Goal: Task Accomplishment & Management: Manage account settings

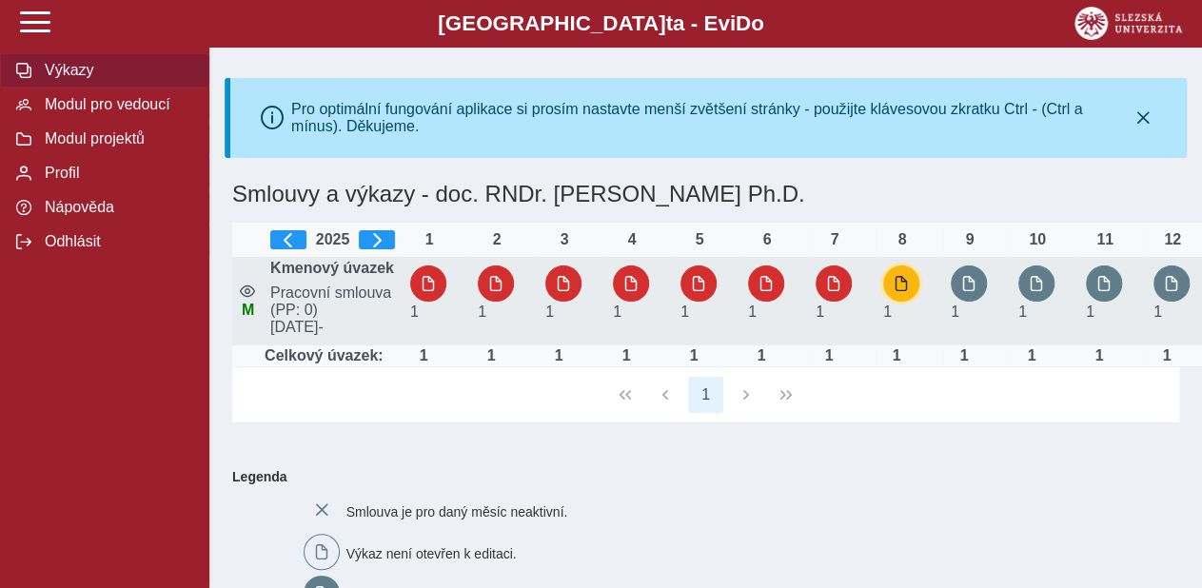
click at [894, 294] on button "button" at bounding box center [901, 284] width 36 height 36
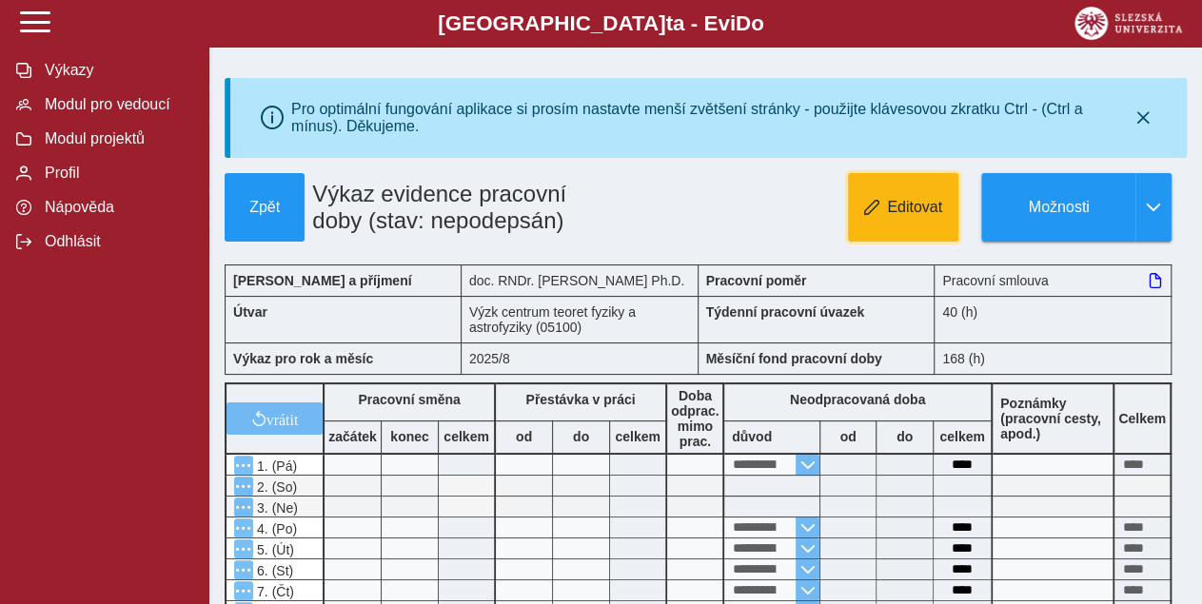
click at [902, 205] on span "Editovat" at bounding box center [914, 207] width 55 height 17
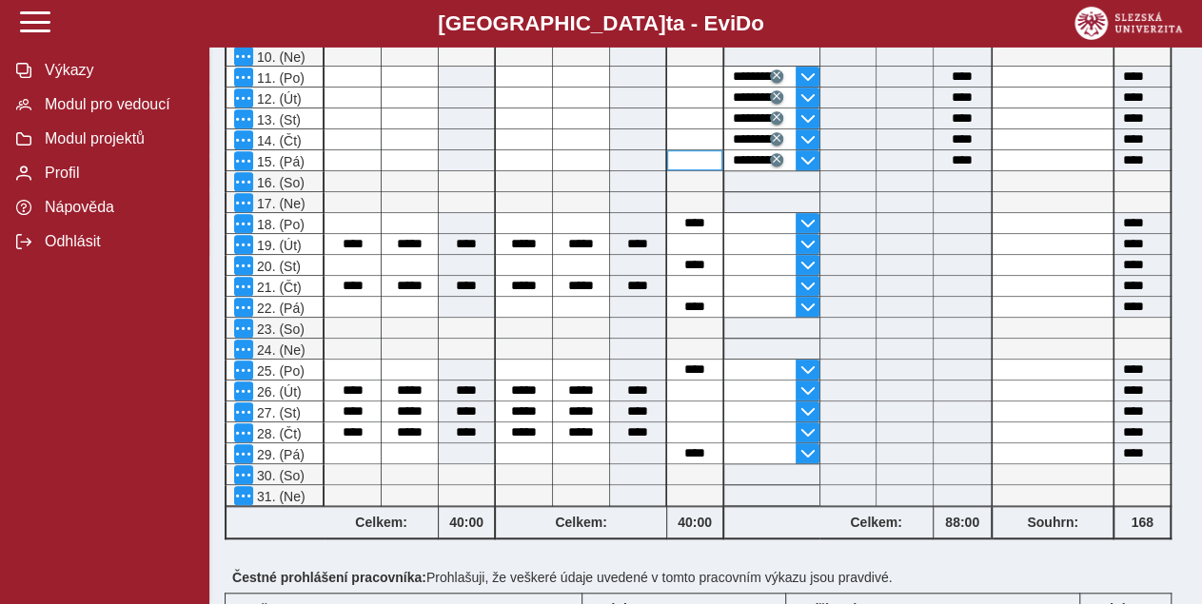
scroll to position [693, 0]
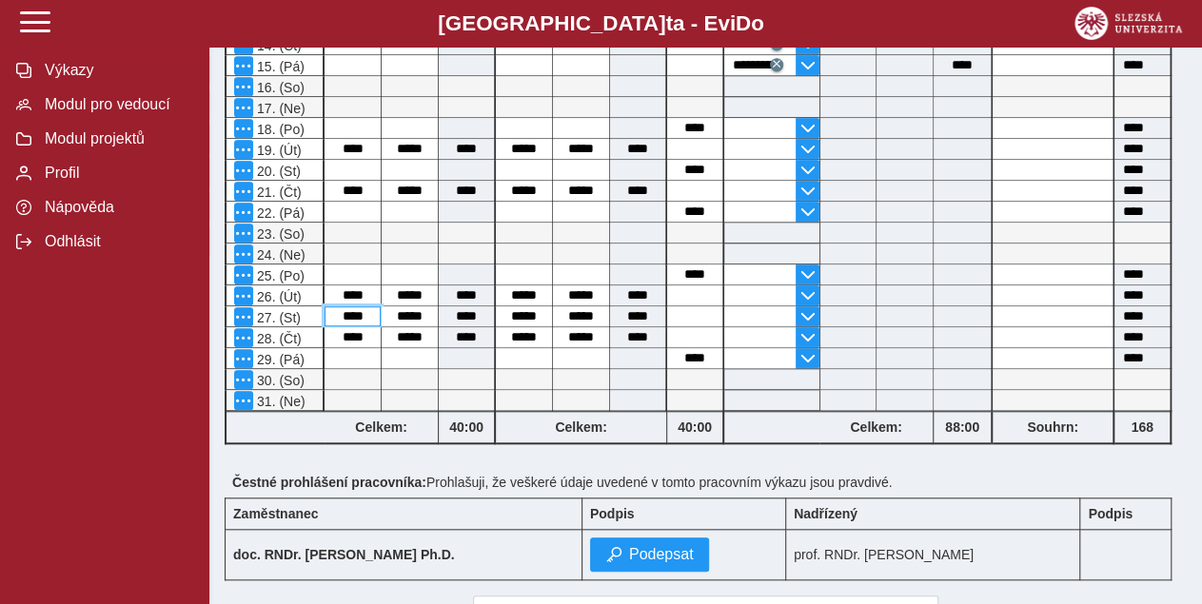
drag, startPoint x: 341, startPoint y: 311, endPoint x: 366, endPoint y: 311, distance: 25.7
click at [366, 311] on input "****" at bounding box center [353, 317] width 56 height 20
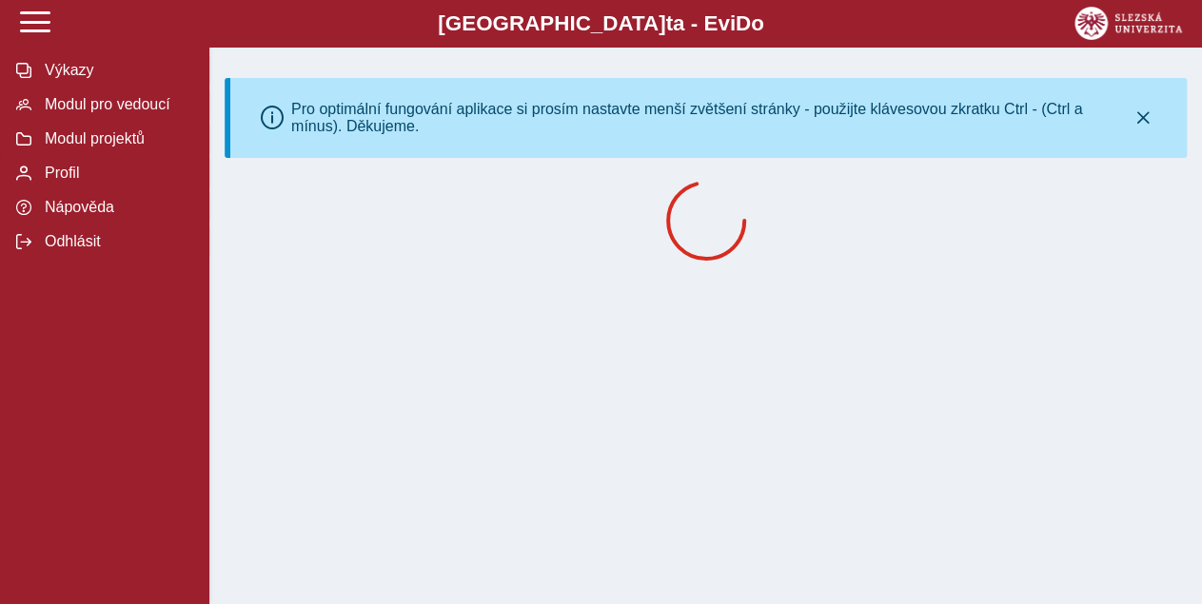
scroll to position [0, 0]
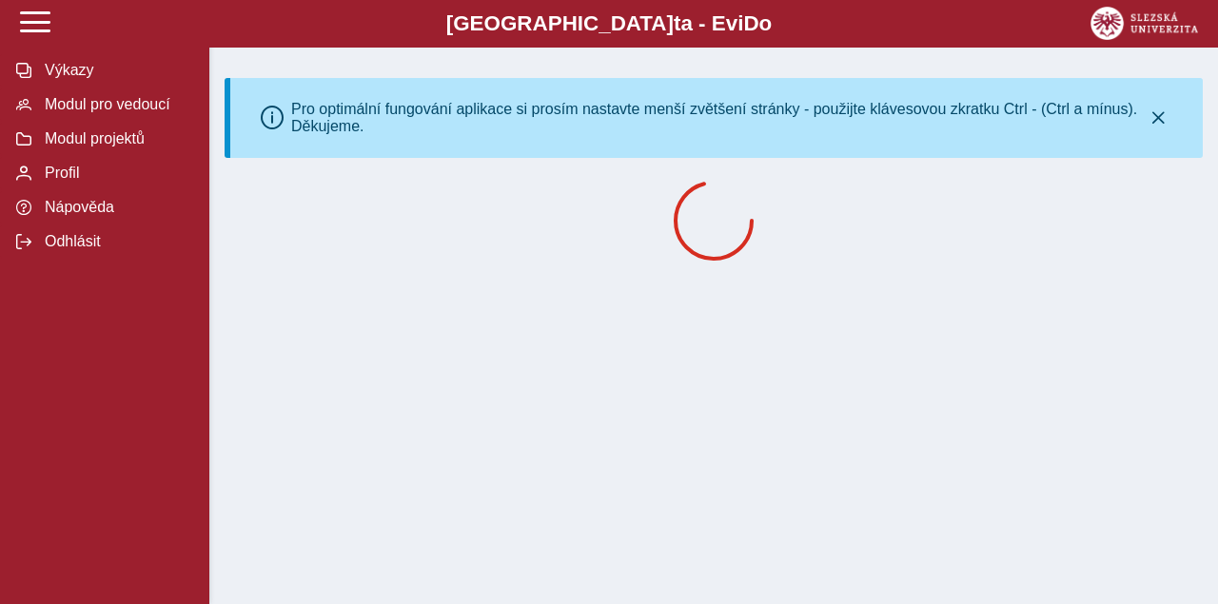
drag, startPoint x: 399, startPoint y: 317, endPoint x: 414, endPoint y: 316, distance: 15.3
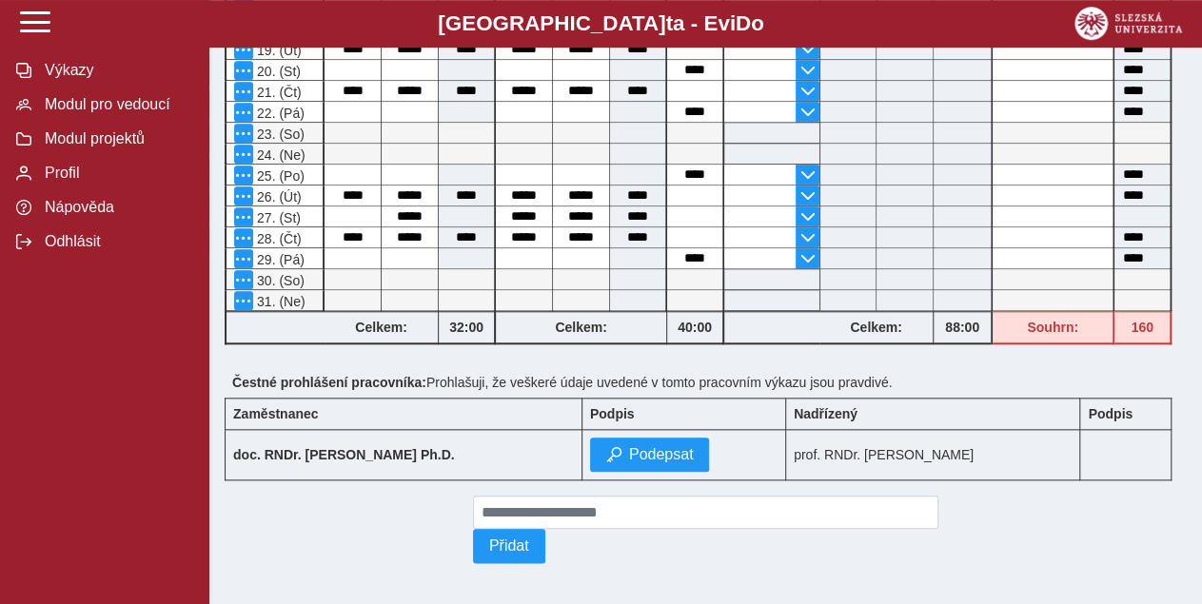
scroll to position [801, 0]
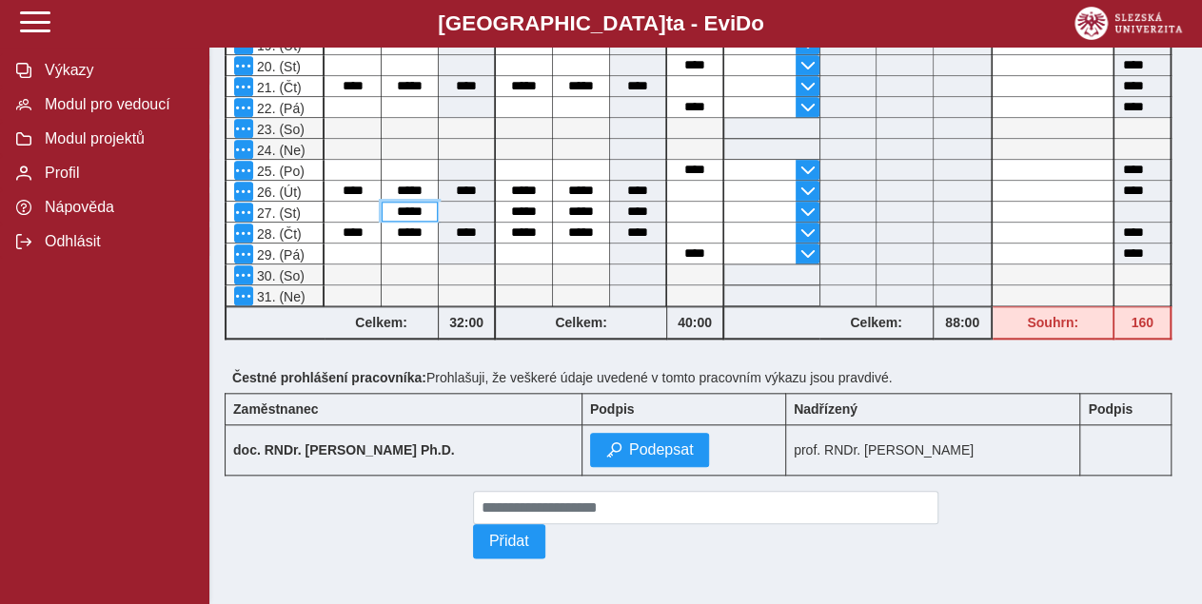
drag, startPoint x: 406, startPoint y: 209, endPoint x: 427, endPoint y: 209, distance: 21.9
click at [427, 209] on input "*****" at bounding box center [410, 212] width 56 height 20
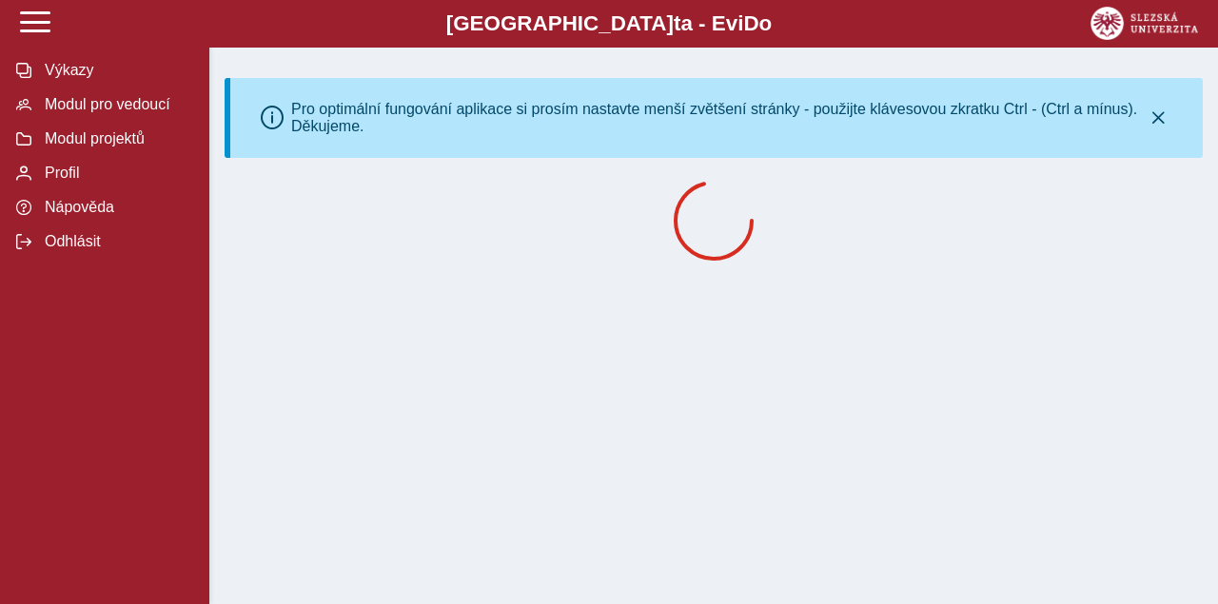
drag, startPoint x: 507, startPoint y: 204, endPoint x: 525, endPoint y: 208, distance: 18.5
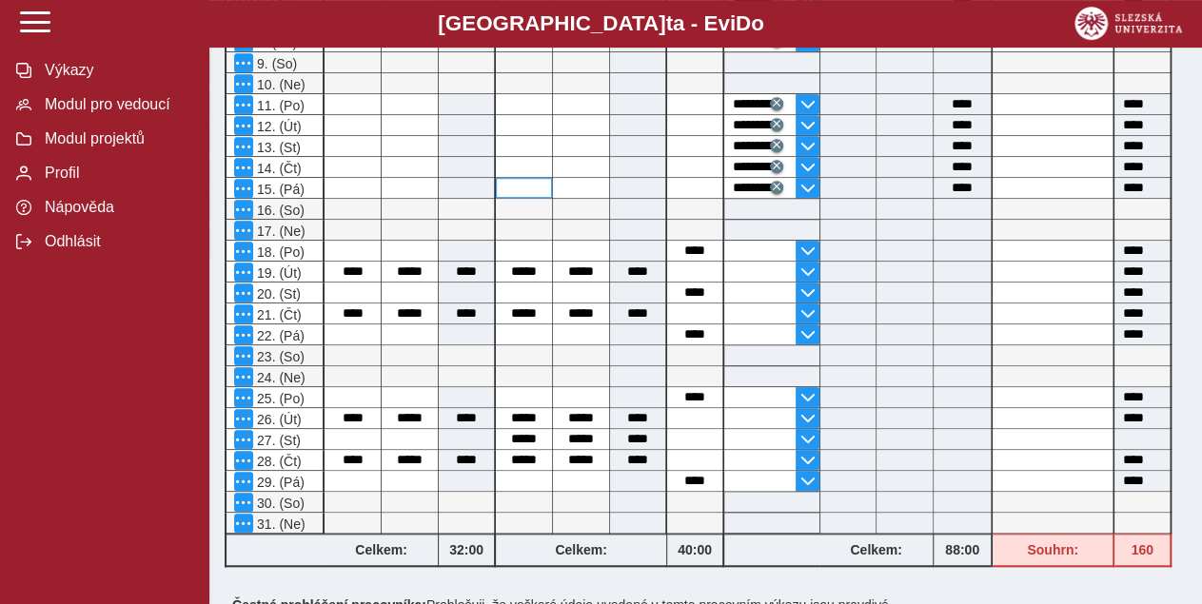
scroll to position [693, 0]
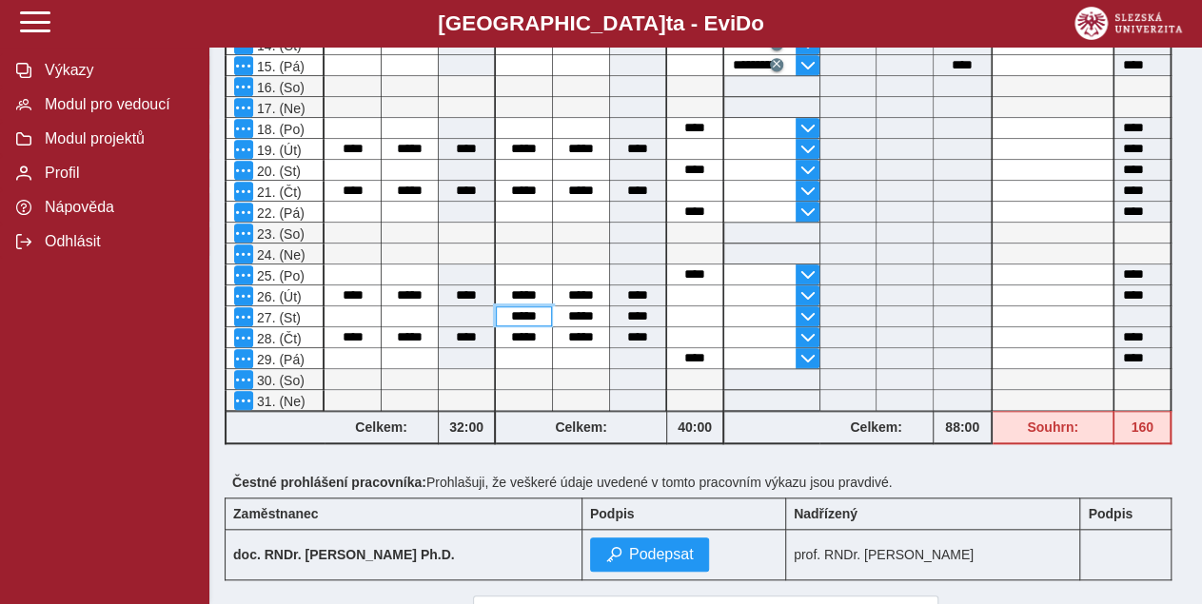
drag, startPoint x: 509, startPoint y: 315, endPoint x: 540, endPoint y: 315, distance: 30.5
click at [540, 315] on input "*****" at bounding box center [524, 317] width 56 height 20
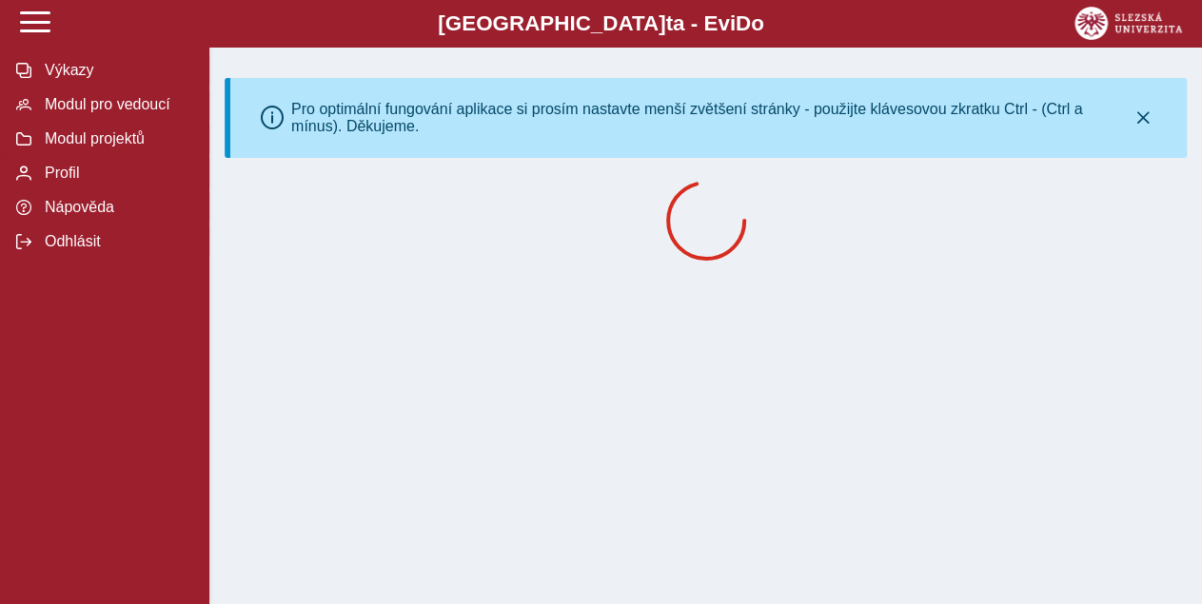
scroll to position [0, 0]
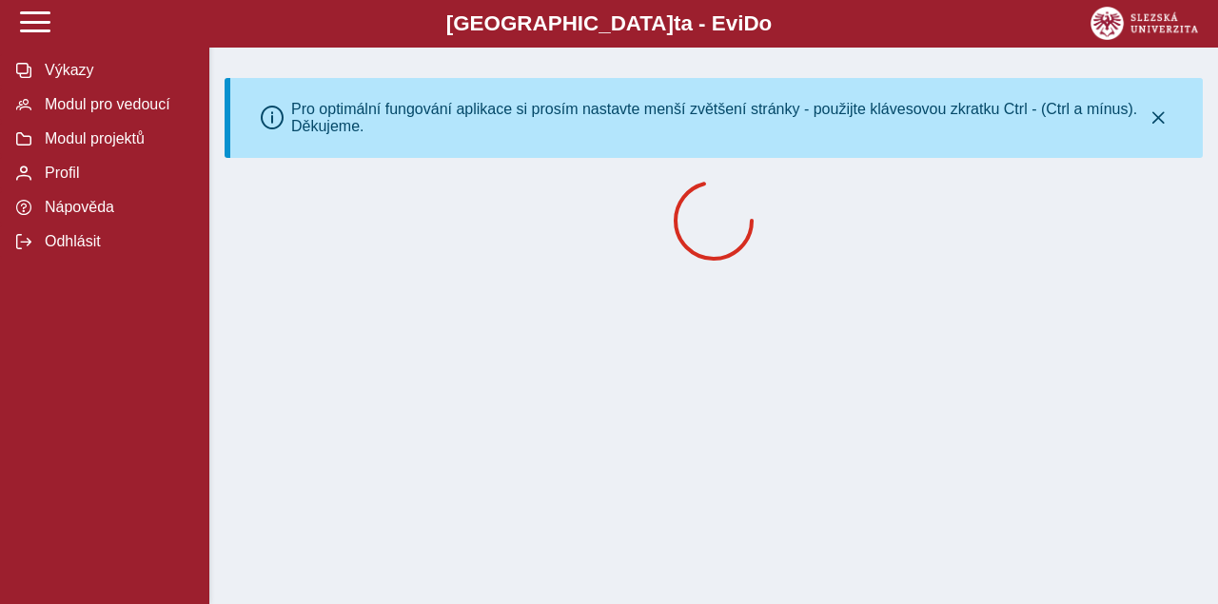
drag, startPoint x: 566, startPoint y: 318, endPoint x: 587, endPoint y: 318, distance: 20.9
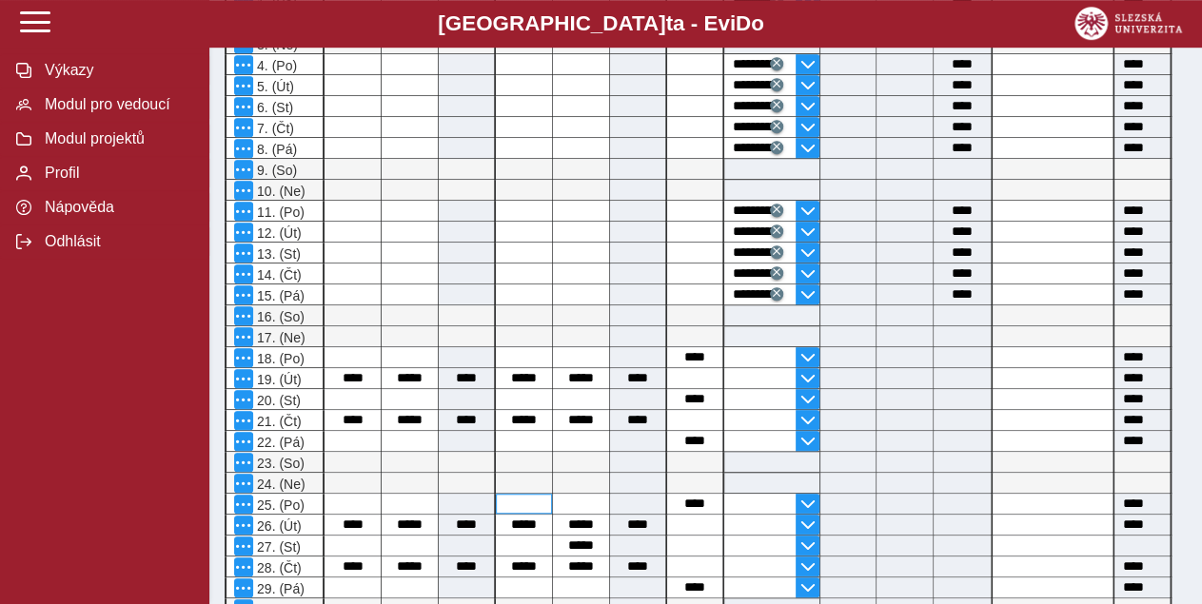
scroll to position [594, 0]
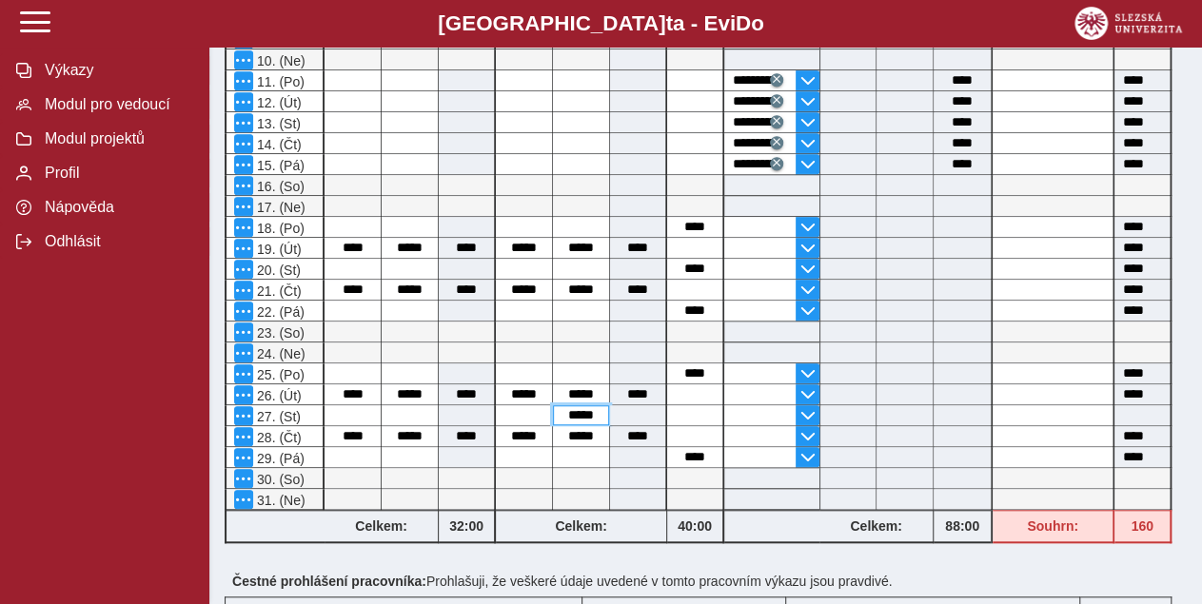
drag, startPoint x: 564, startPoint y: 413, endPoint x: 603, endPoint y: 413, distance: 38.1
click at [603, 413] on input "*****" at bounding box center [581, 416] width 56 height 20
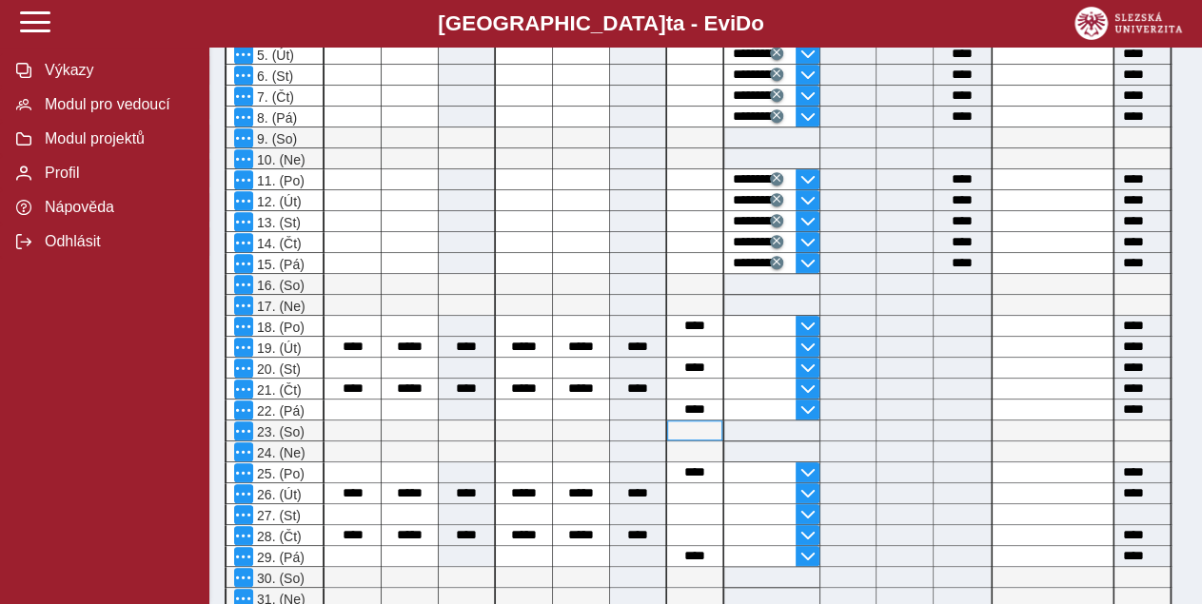
scroll to position [801, 0]
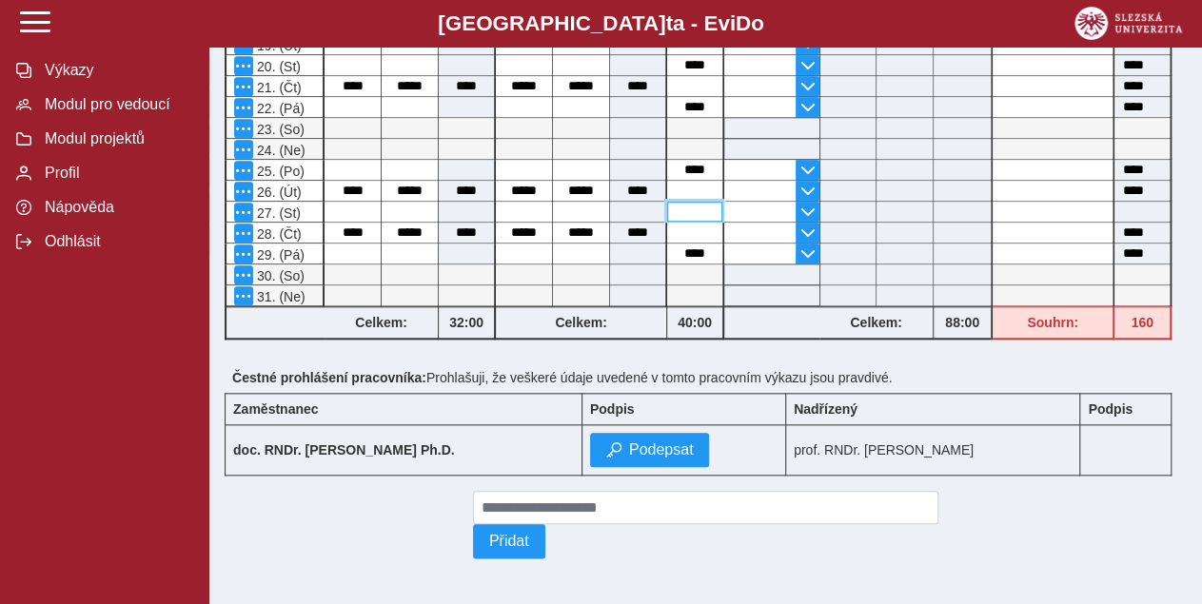
click at [694, 204] on input at bounding box center [694, 212] width 55 height 20
type input "*"
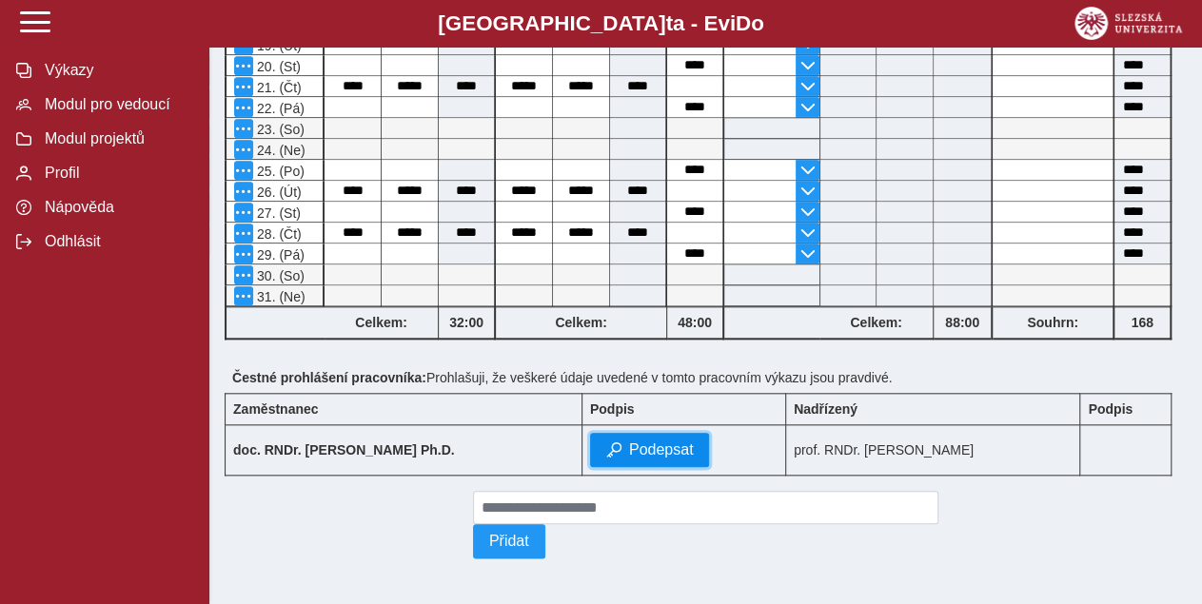
click at [629, 449] on span "Podepsat" at bounding box center [661, 450] width 65 height 17
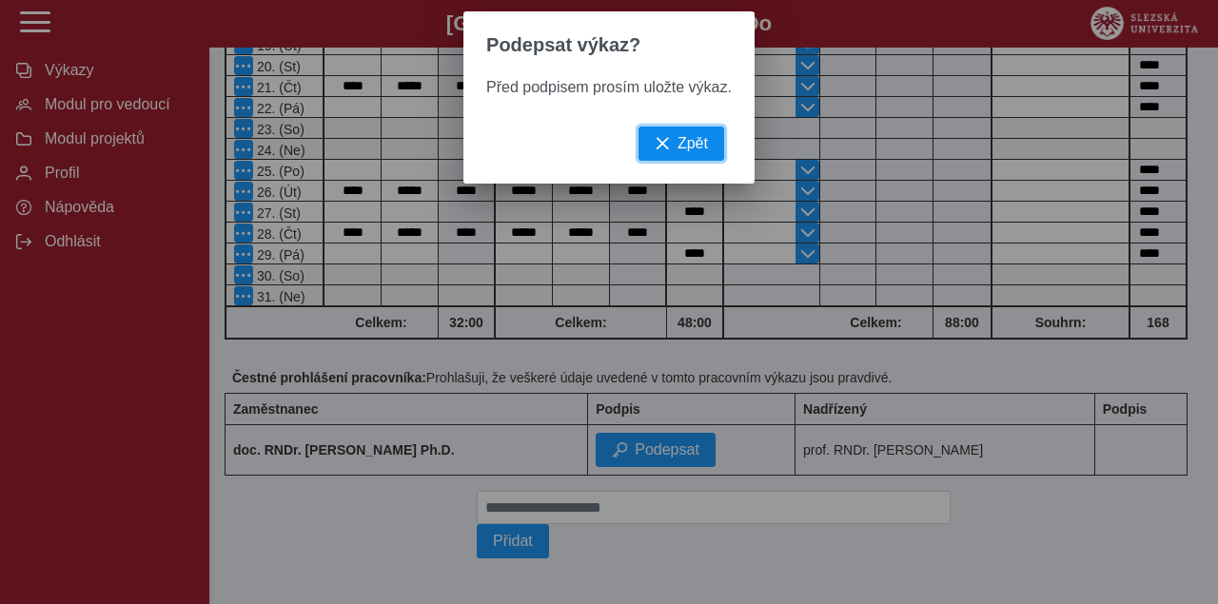
click at [679, 152] on span "Zpět" at bounding box center [693, 143] width 30 height 17
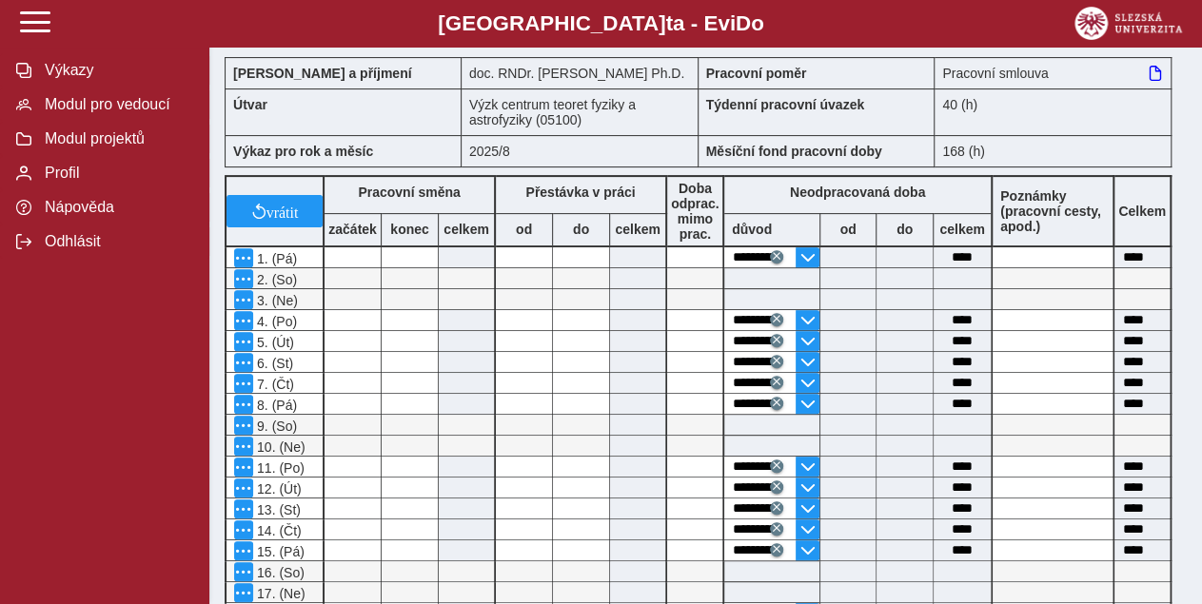
scroll to position [0, 0]
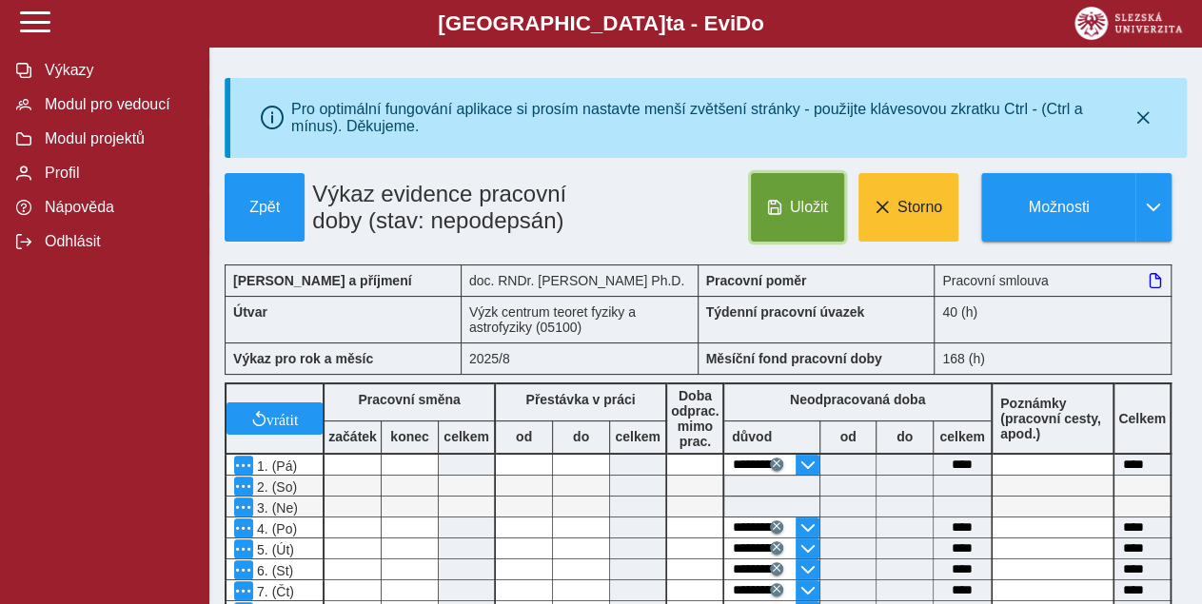
click at [810, 216] on span "Uložit" at bounding box center [809, 207] width 38 height 17
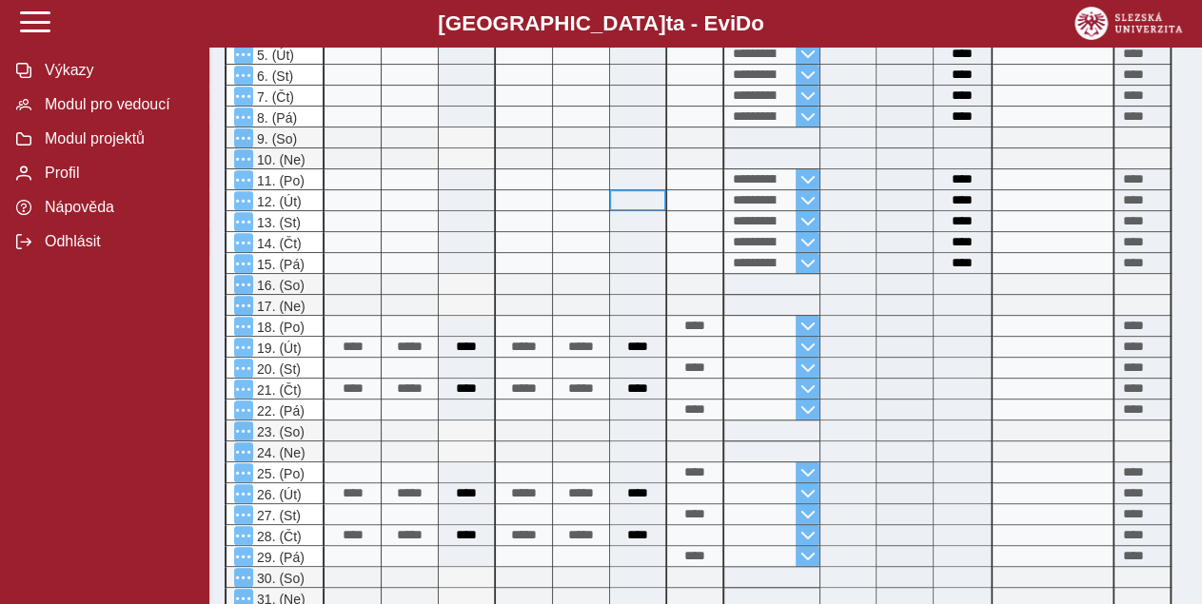
scroll to position [801, 0]
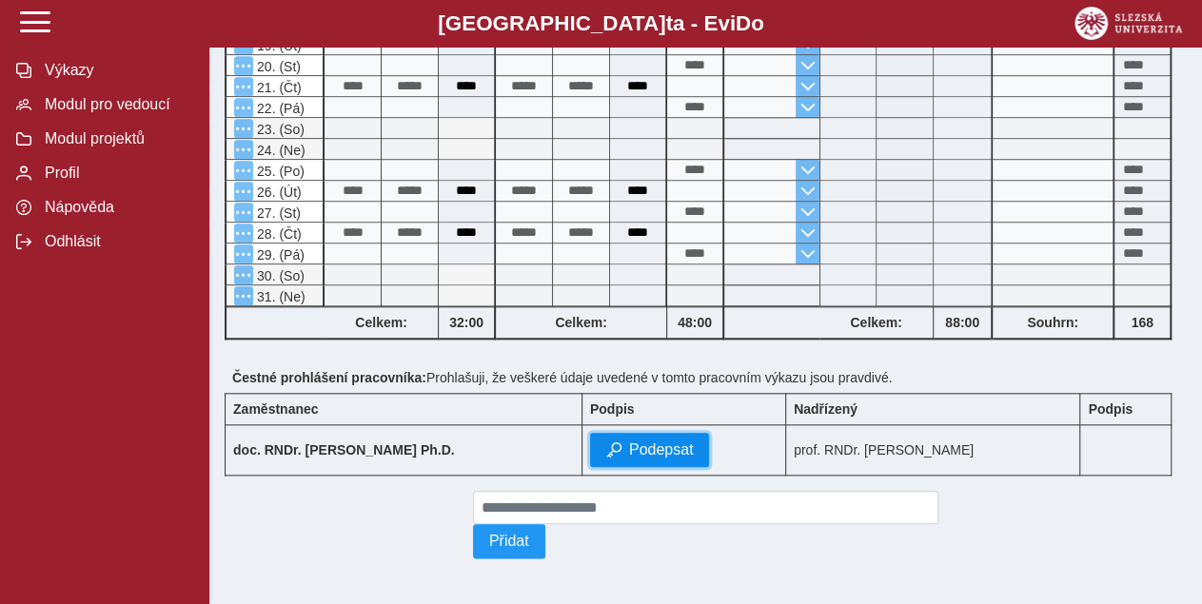
click at [629, 442] on span "Podepsat" at bounding box center [661, 450] width 65 height 17
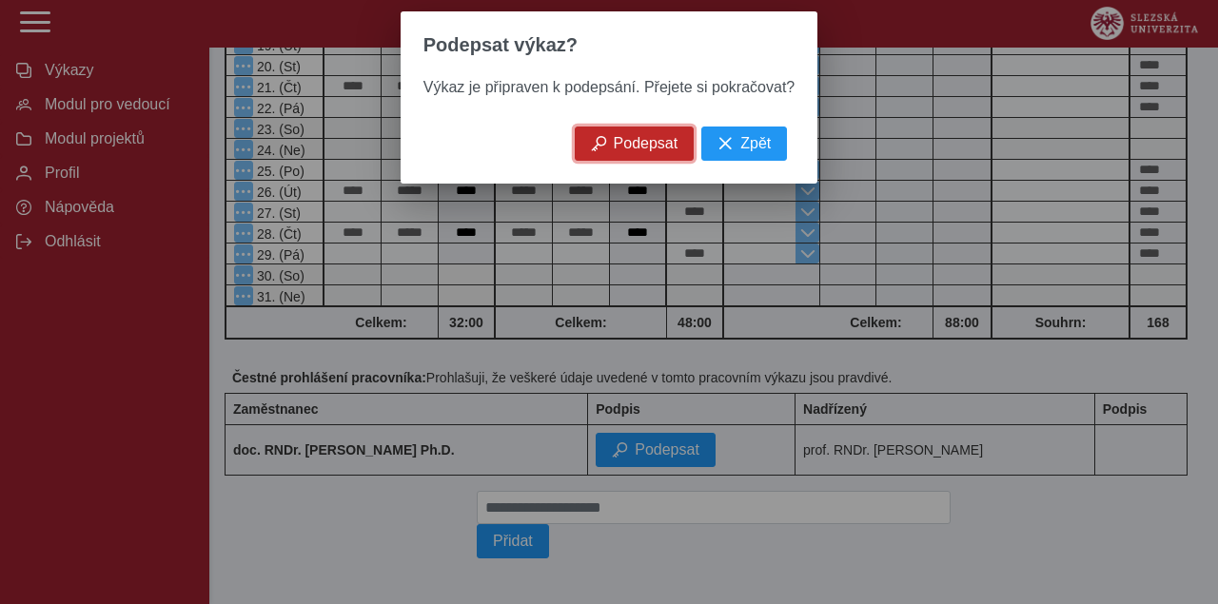
click at [623, 152] on span "Podepsat" at bounding box center [646, 143] width 65 height 17
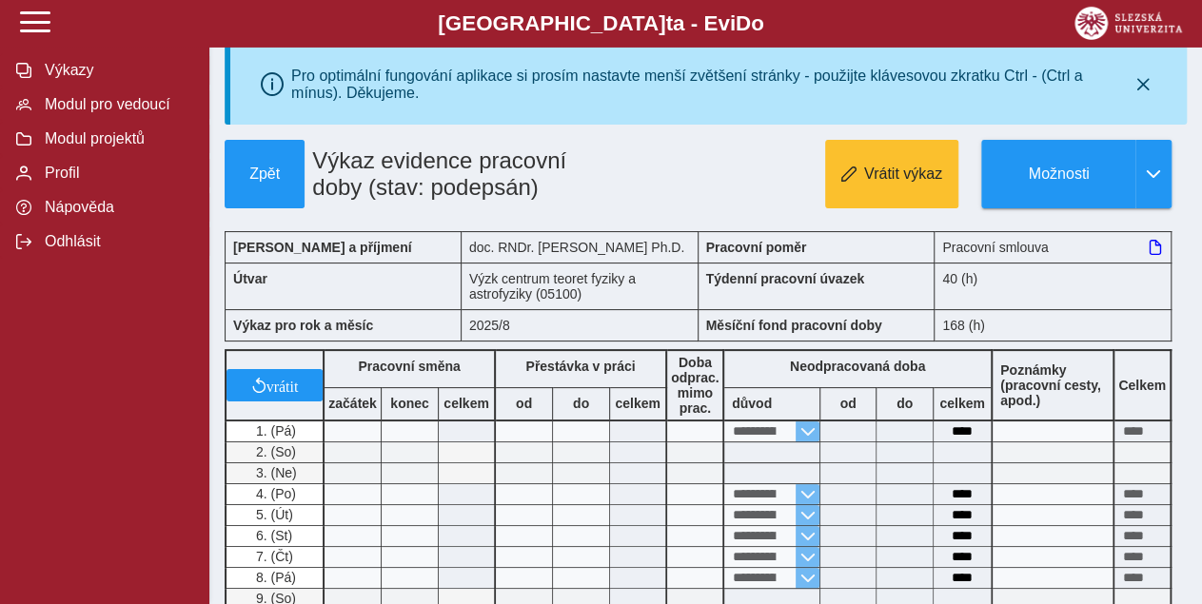
scroll to position [0, 0]
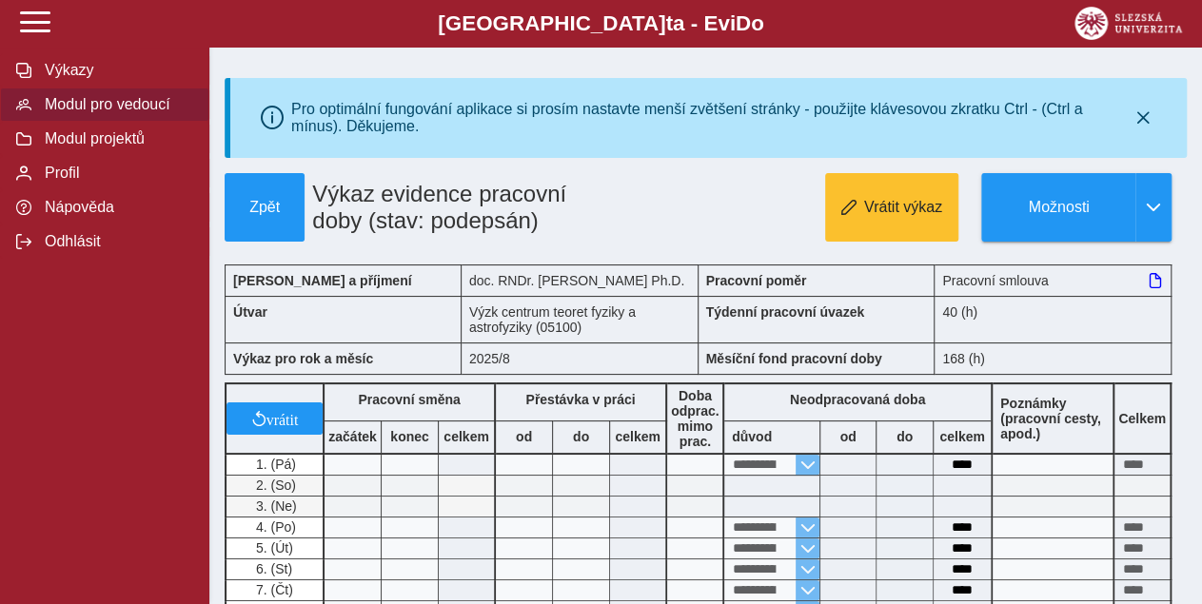
click at [134, 113] on span "Modul pro vedoucí" at bounding box center [116, 104] width 154 height 17
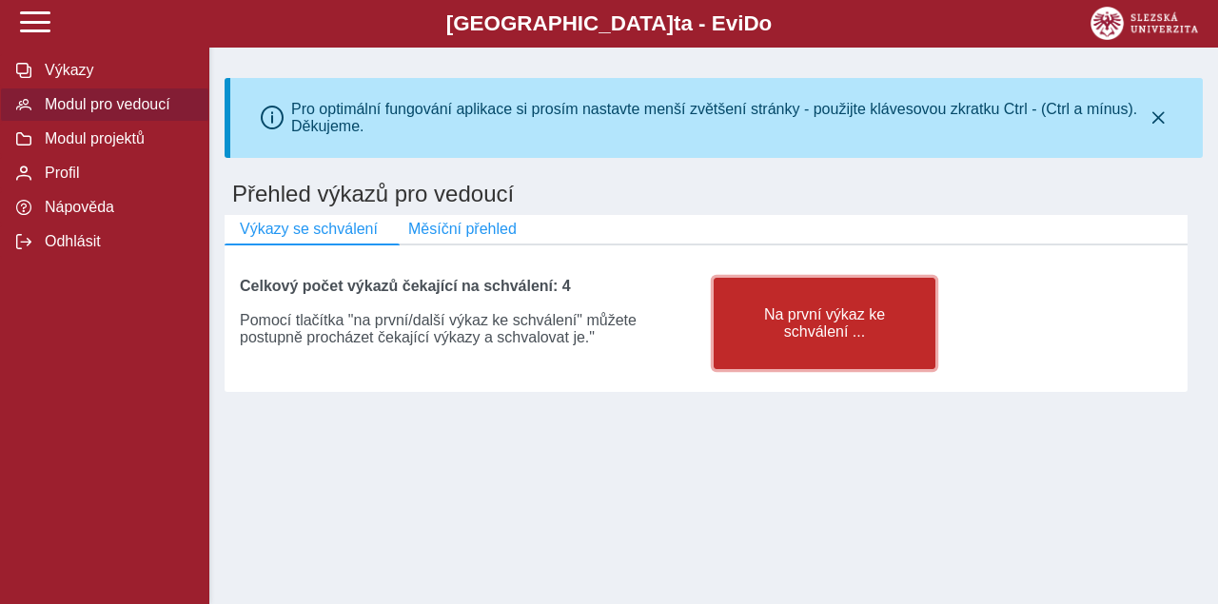
click at [793, 329] on span "Na první výkaz ke schválení ..." at bounding box center [824, 324] width 189 height 34
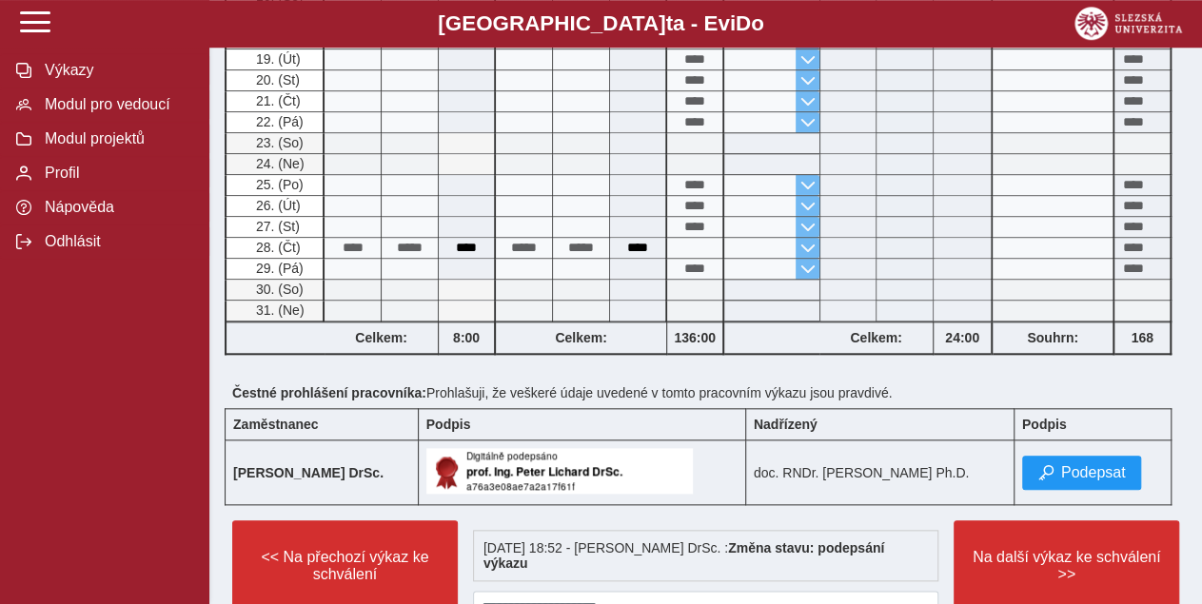
scroll to position [882, 0]
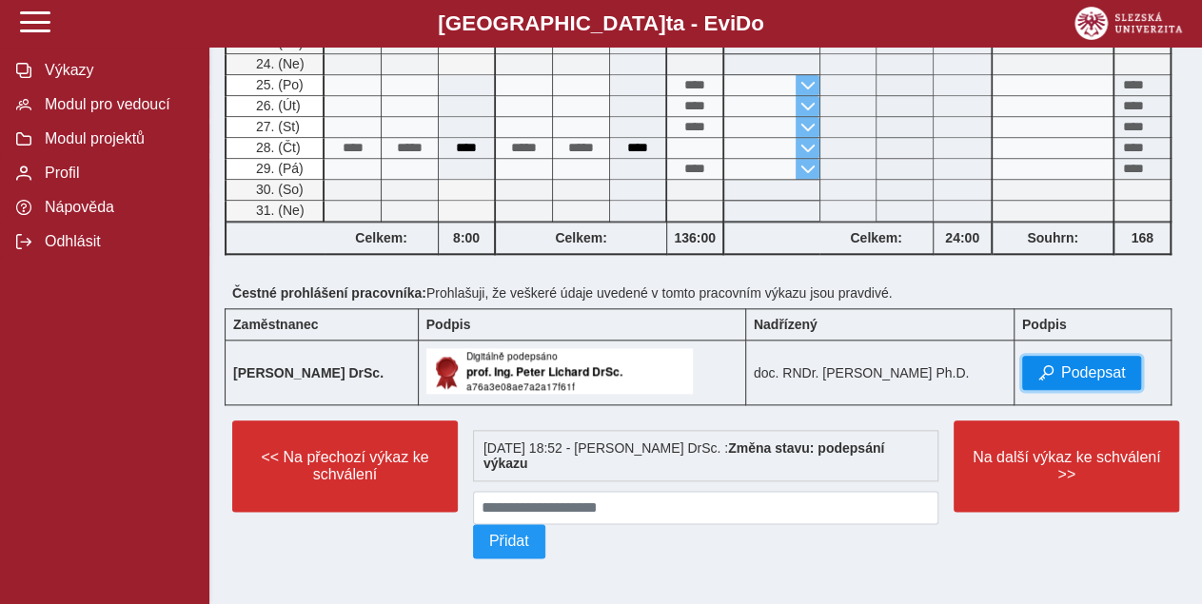
click at [1091, 365] on span "Podepsat" at bounding box center [1093, 373] width 65 height 17
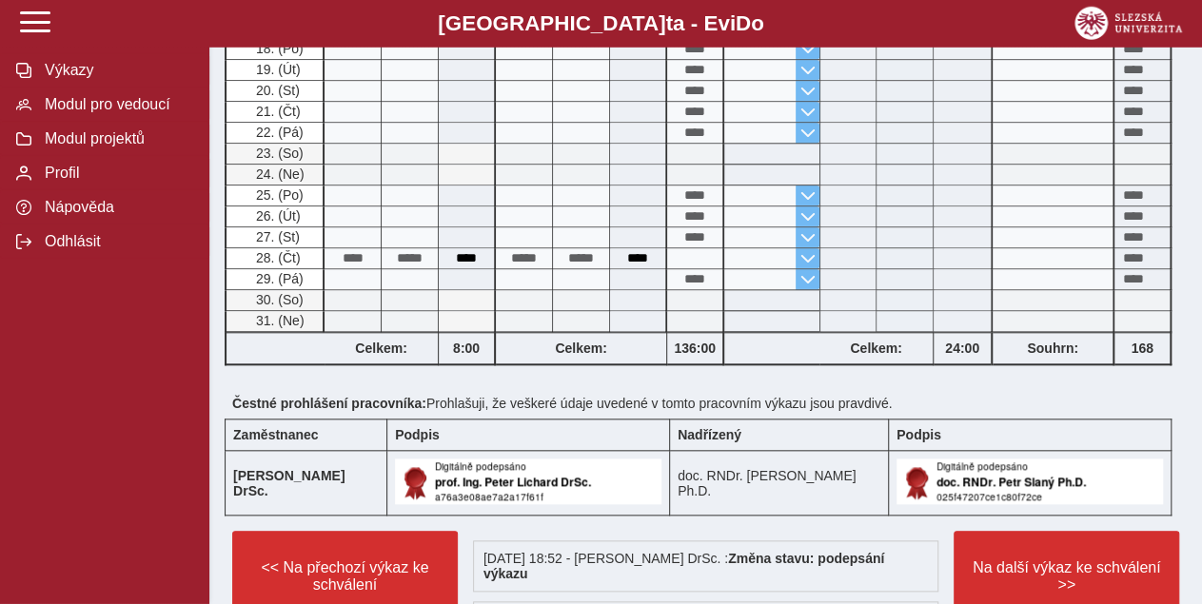
scroll to position [891, 0]
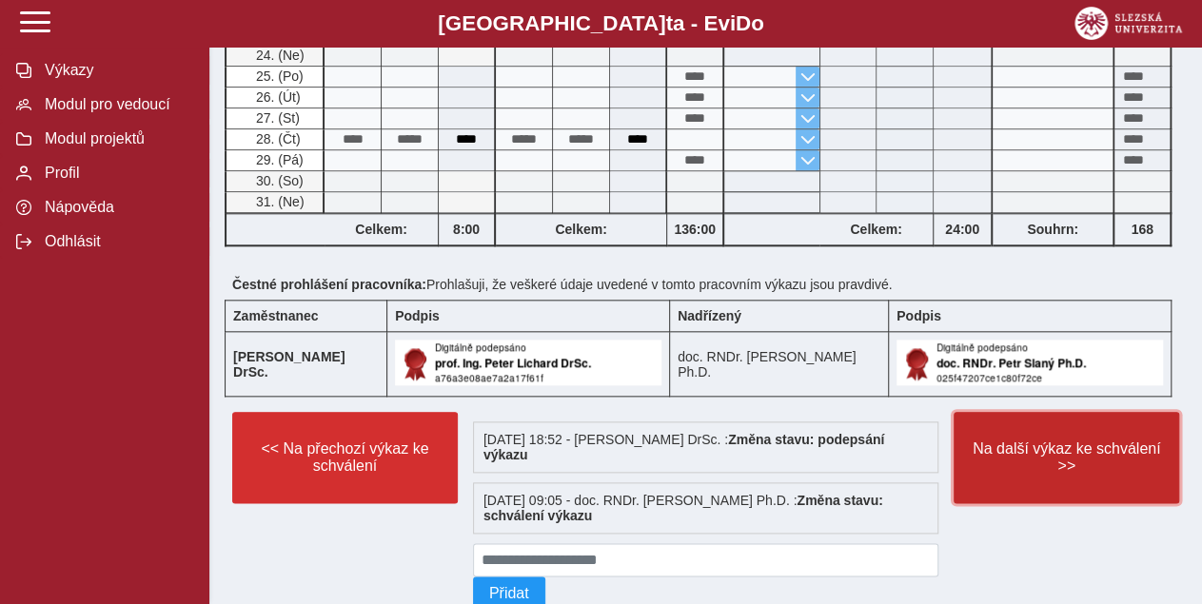
click at [1031, 443] on span "Na další výkaz ke schválení >>" at bounding box center [1066, 458] width 193 height 34
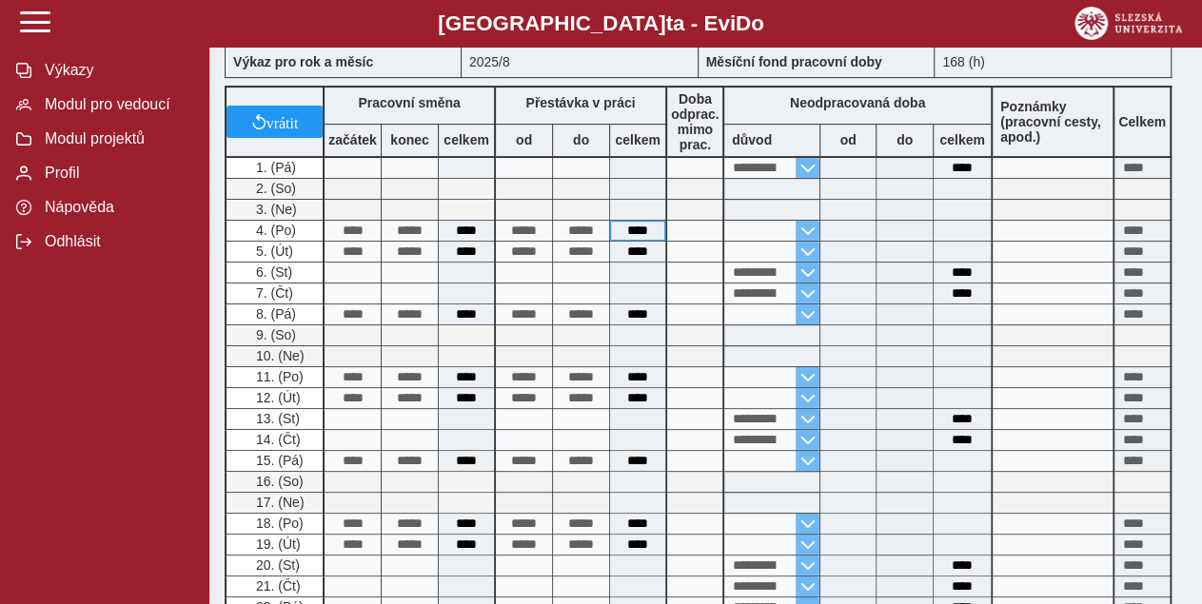
scroll to position [693, 0]
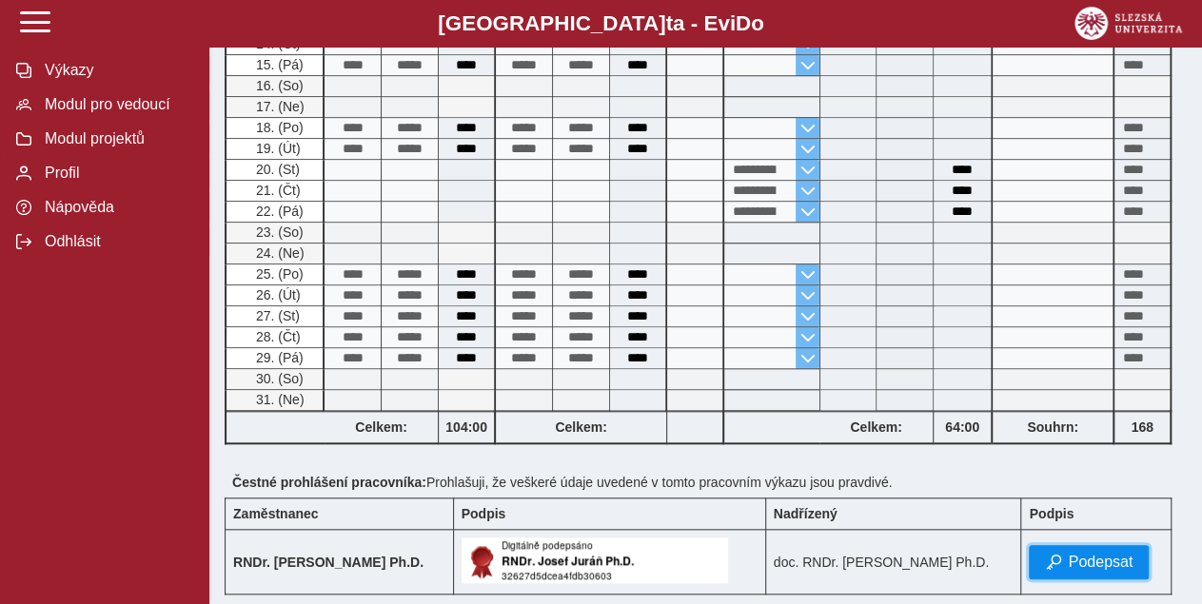
click at [1077, 557] on span "Podepsat" at bounding box center [1100, 562] width 65 height 17
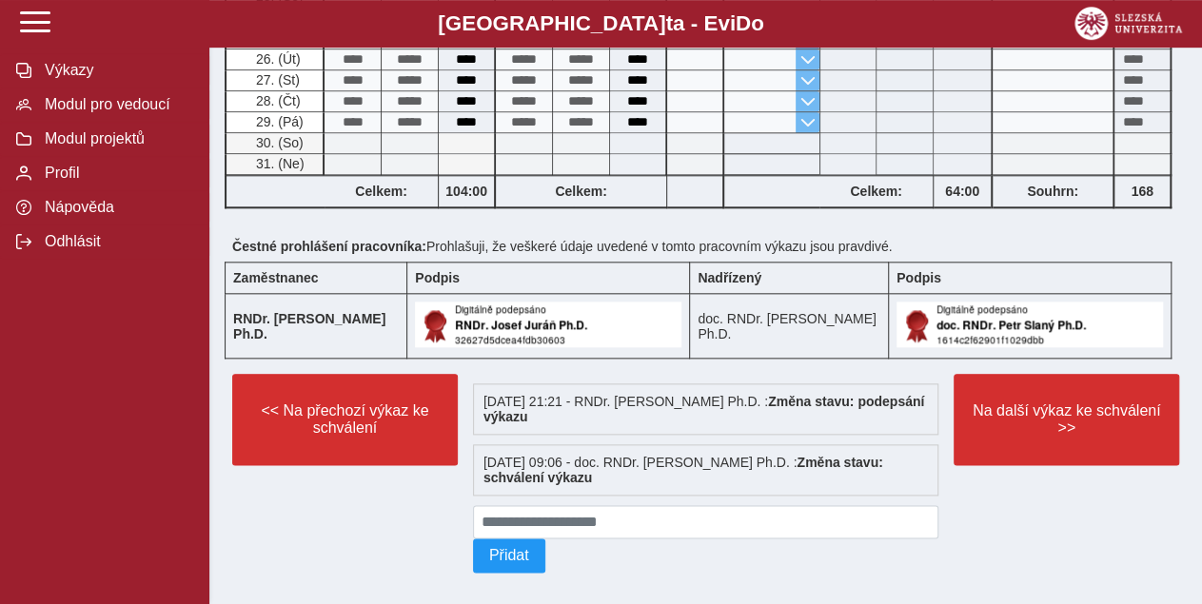
scroll to position [942, 0]
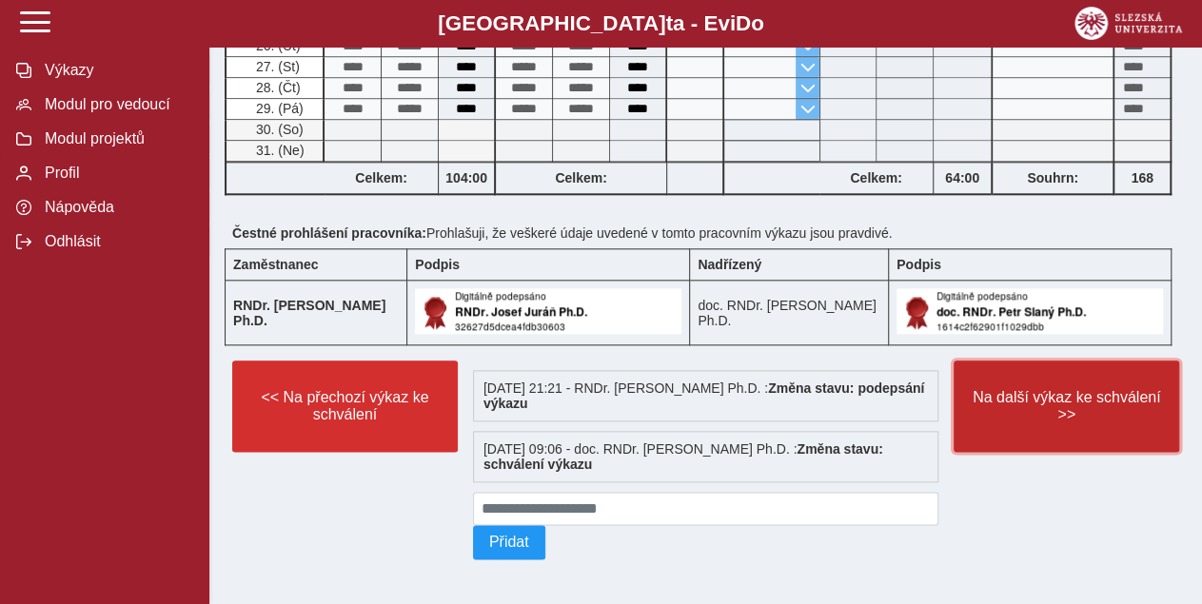
click at [1086, 389] on span "Na další výkaz ke schválení >>" at bounding box center [1066, 406] width 193 height 34
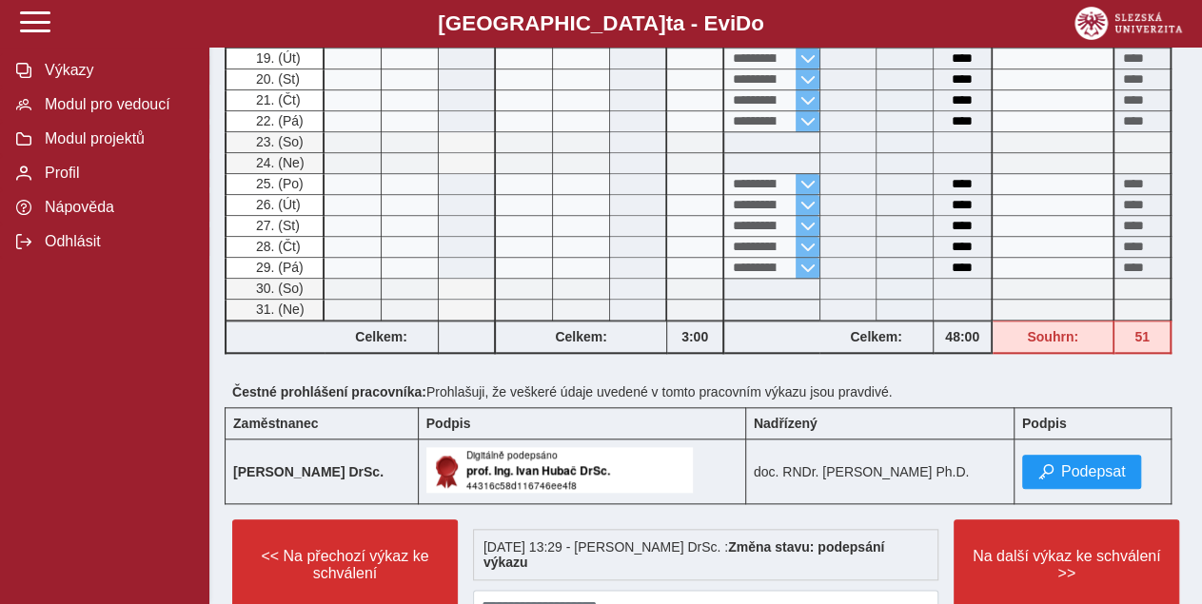
scroll to position [882, 0]
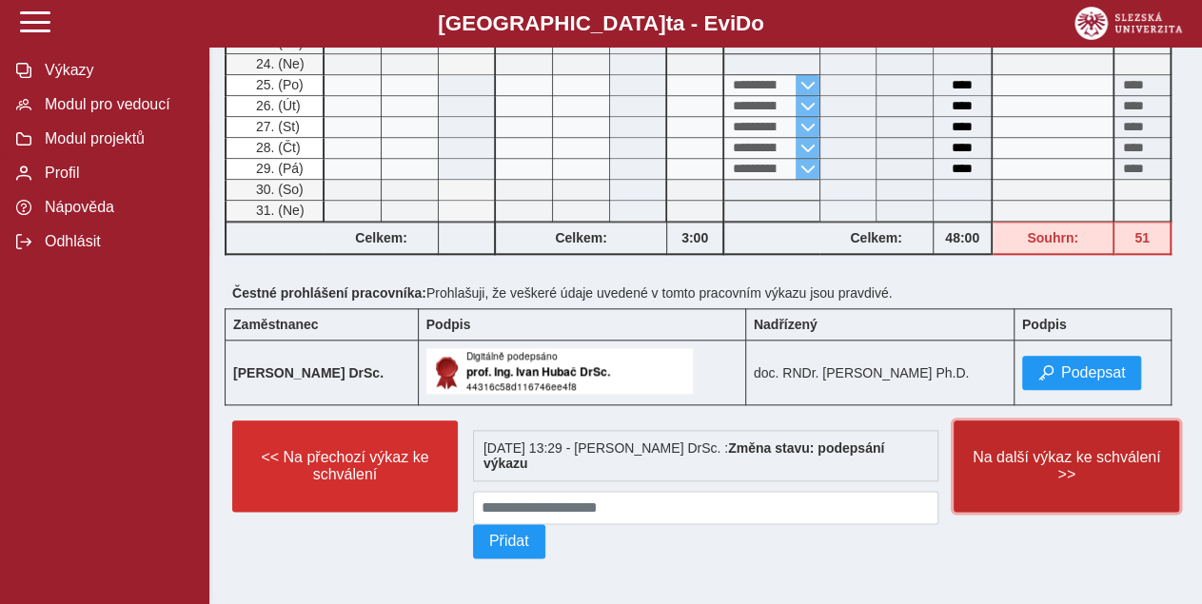
click at [1057, 458] on span "Na další výkaz ke schválení >>" at bounding box center [1066, 466] width 193 height 34
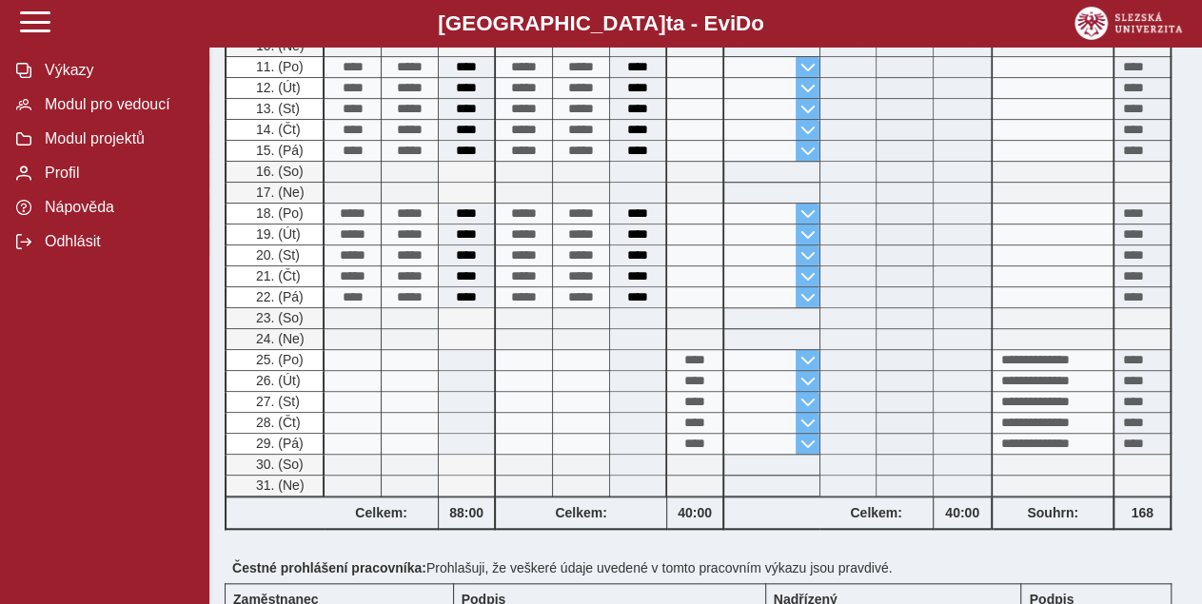
scroll to position [882, 0]
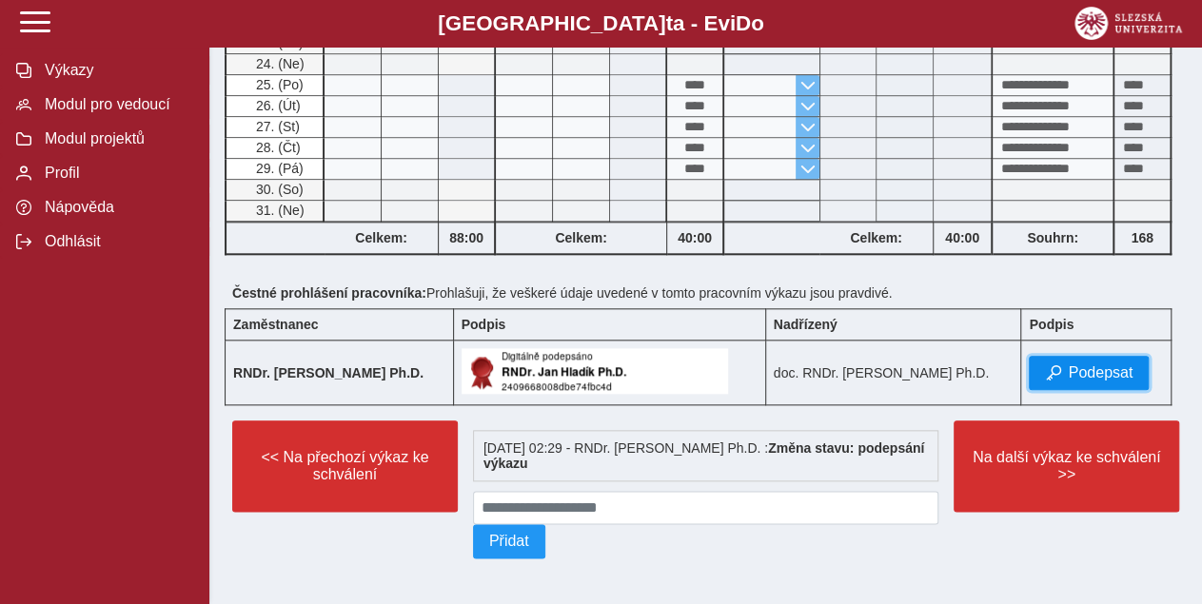
click at [1071, 366] on span "Podepsat" at bounding box center [1100, 373] width 65 height 17
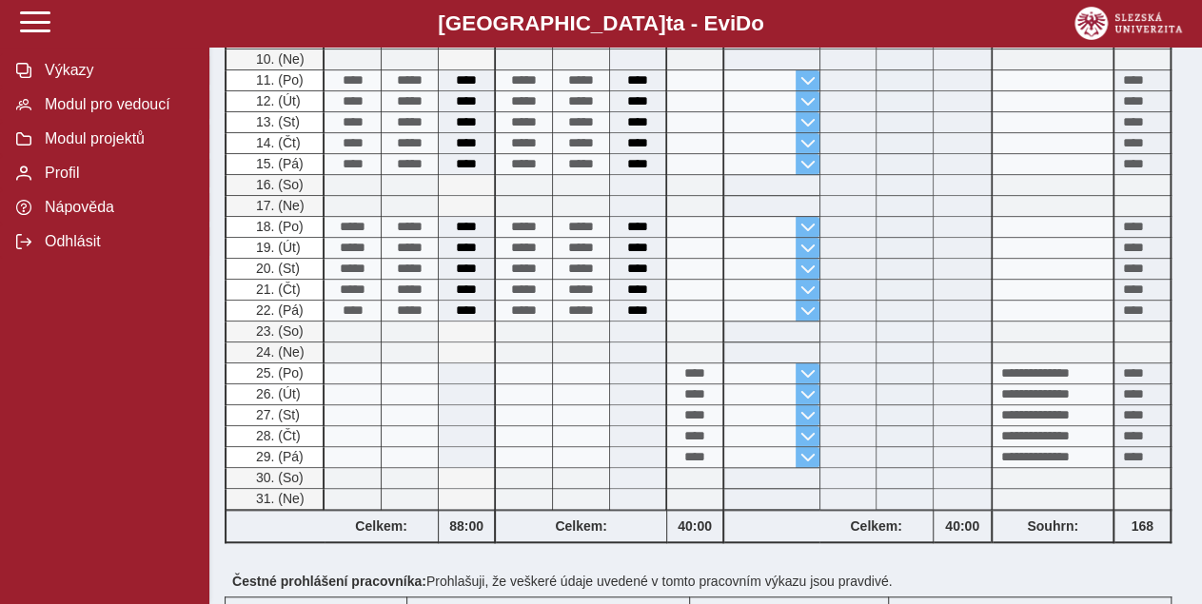
scroll to position [942, 0]
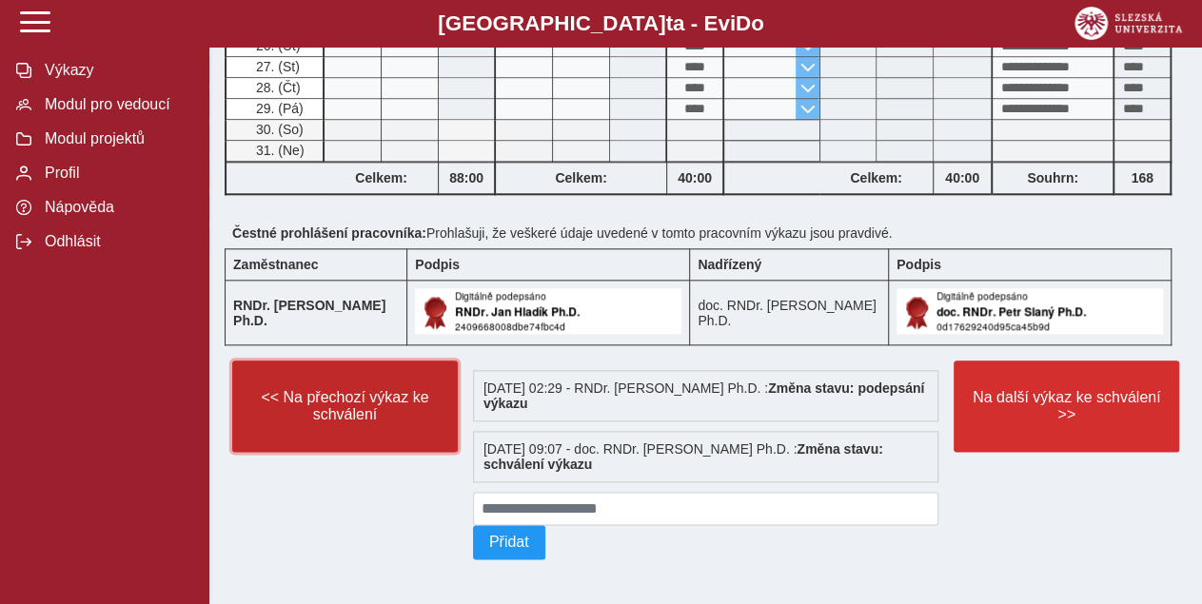
click at [332, 402] on span "<< Na přechozí výkaz ke schválení" at bounding box center [344, 406] width 193 height 34
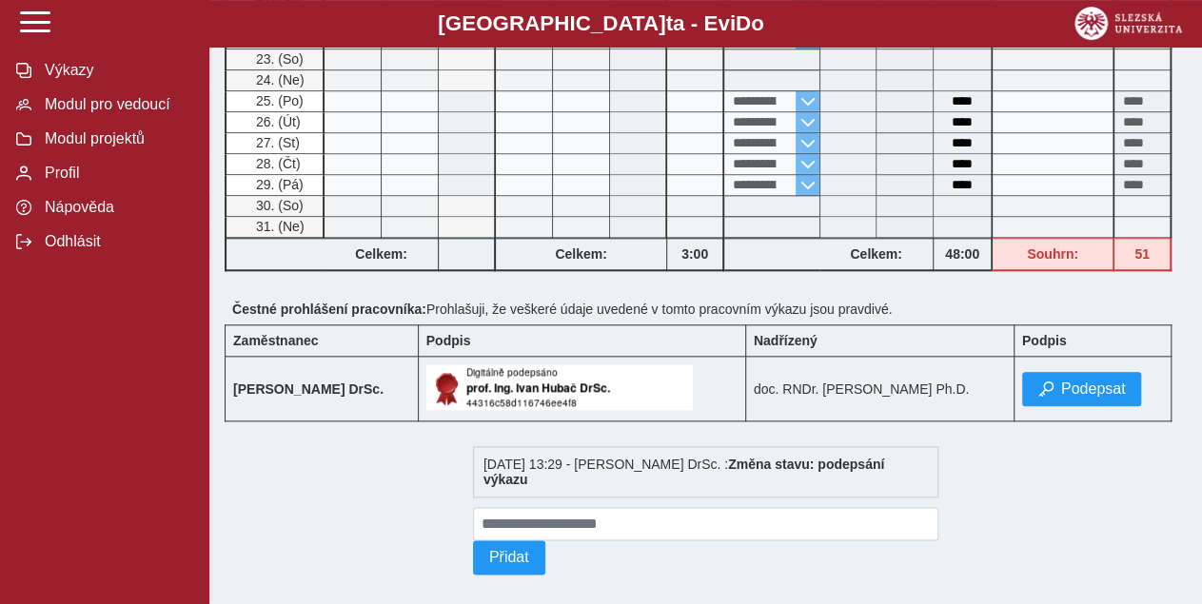
scroll to position [882, 0]
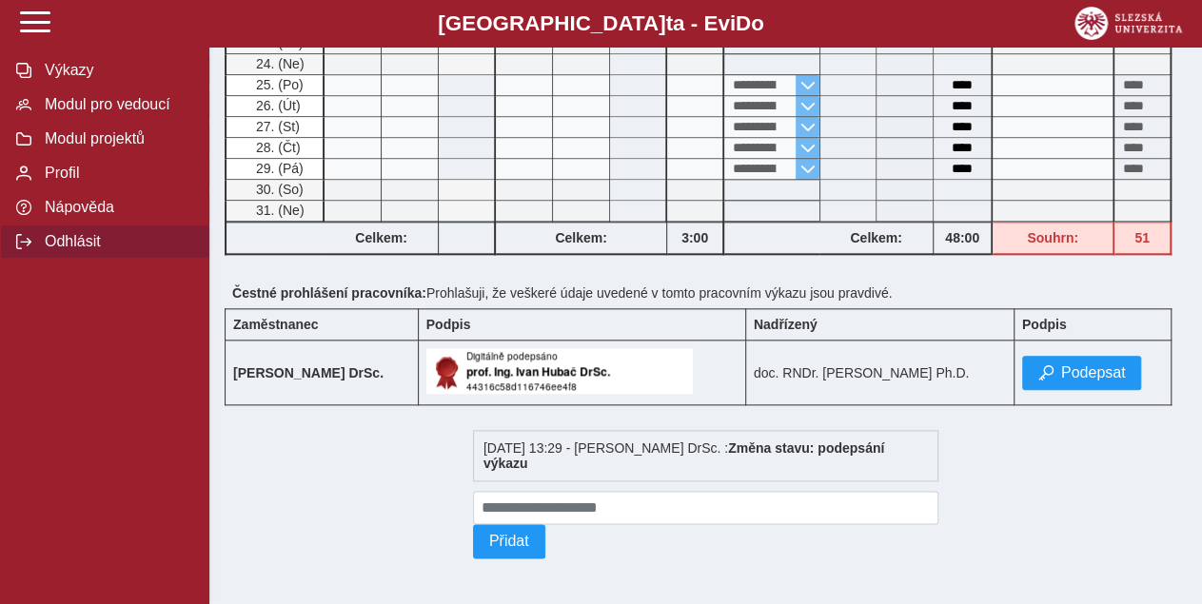
click at [75, 250] on span "Odhlásit" at bounding box center [116, 241] width 154 height 17
